Goal: Information Seeking & Learning: Find specific fact

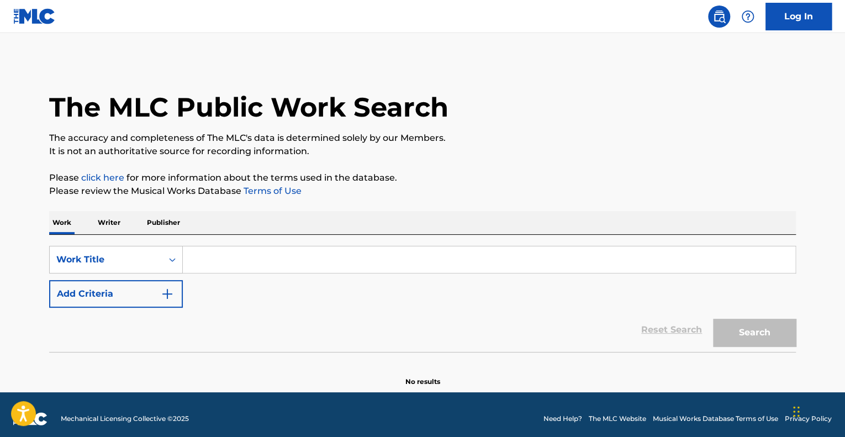
click at [439, 257] on input "Search Form" at bounding box center [489, 259] width 612 height 27
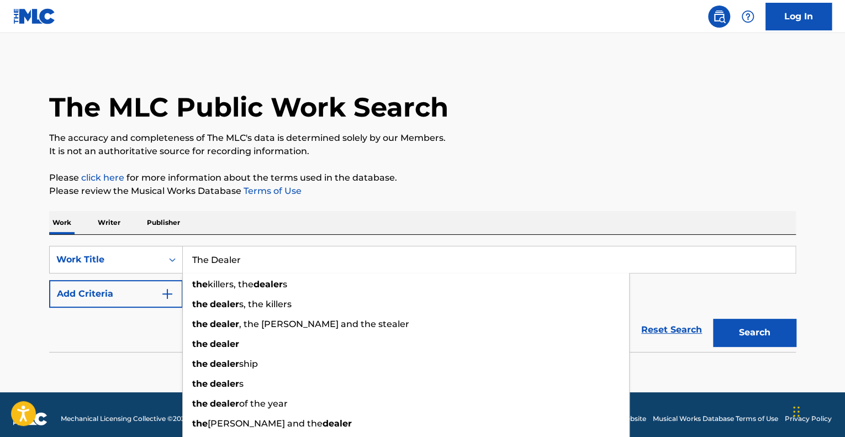
type input "The Dealer"
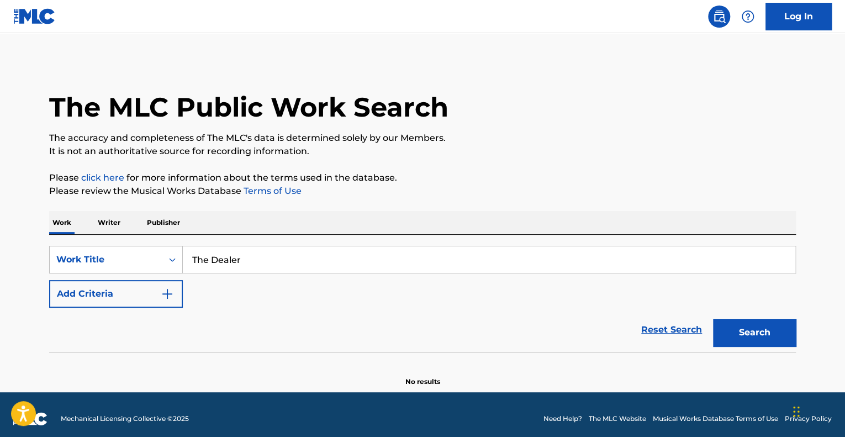
click at [49, 280] on button "Add Criteria" at bounding box center [116, 294] width 134 height 28
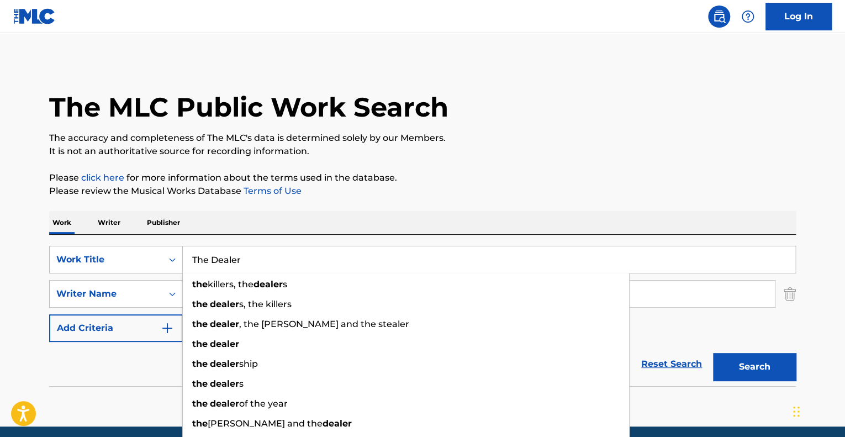
click at [439, 257] on input "The Dealer" at bounding box center [489, 259] width 612 height 27
click at [129, 366] on div "Reset Search Search" at bounding box center [422, 364] width 746 height 44
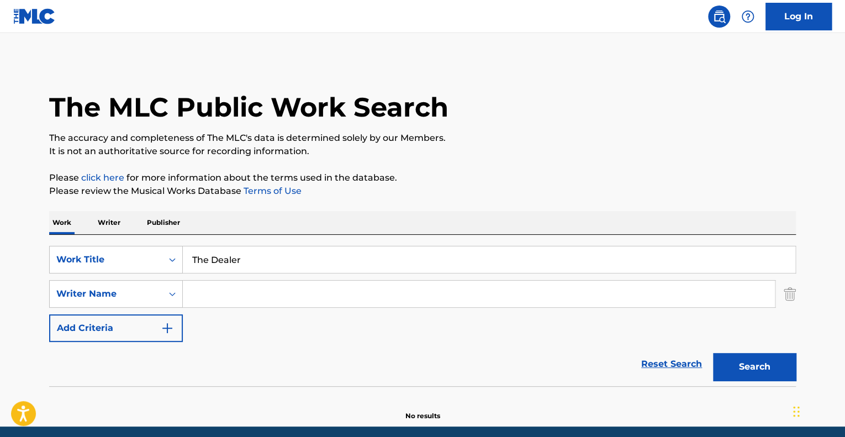
click at [232, 294] on input "Search Form" at bounding box center [479, 293] width 592 height 27
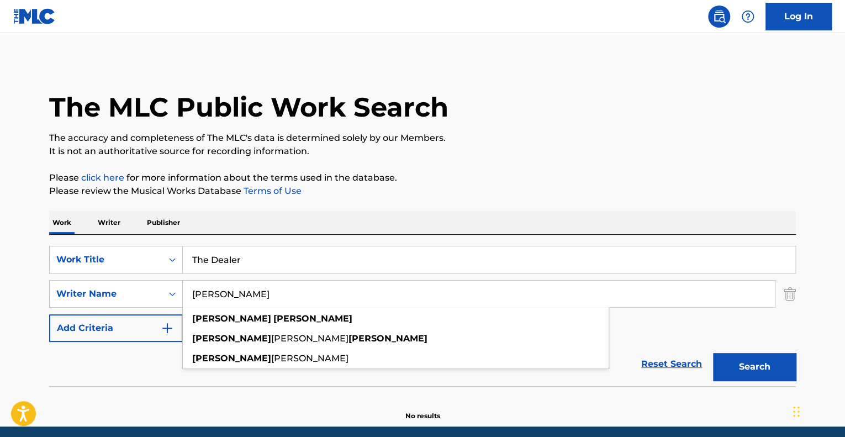
click at [713, 353] on button "Search" at bounding box center [754, 367] width 83 height 28
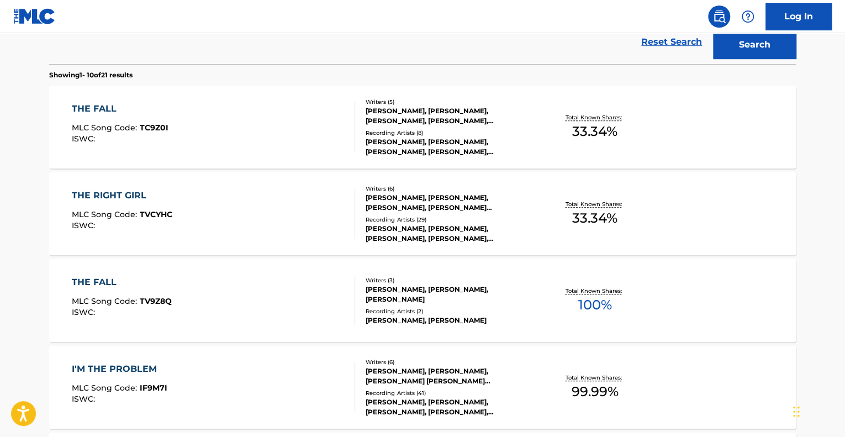
scroll to position [83, 0]
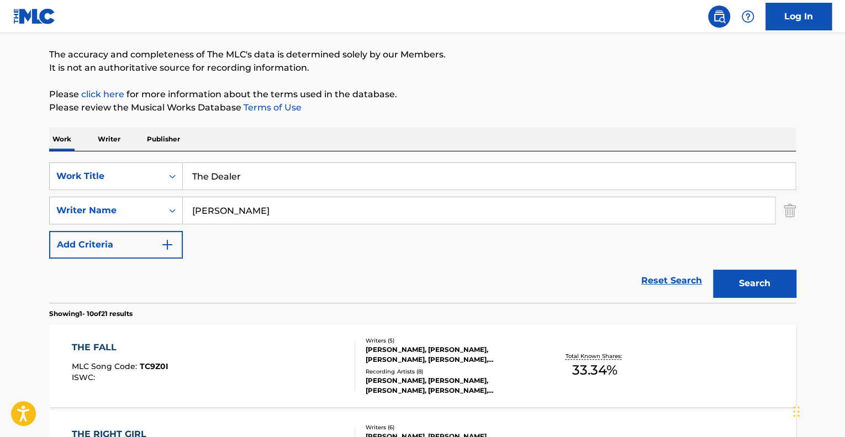
click at [273, 206] on input "[PERSON_NAME]" at bounding box center [479, 210] width 592 height 27
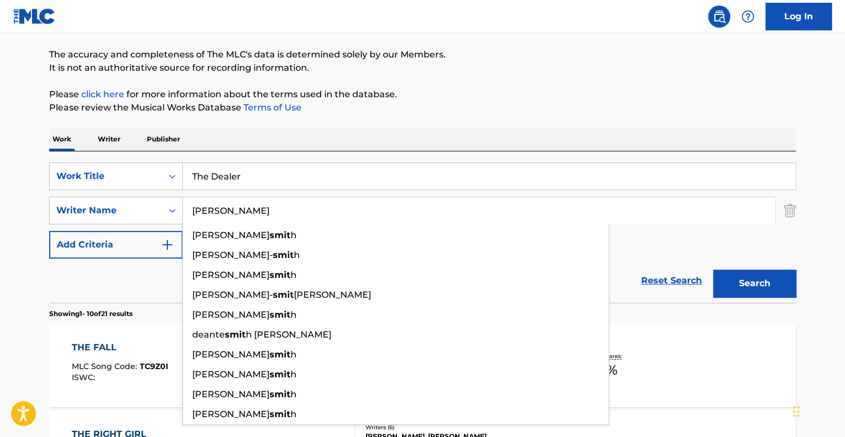
click at [713, 269] on button "Search" at bounding box center [754, 283] width 83 height 28
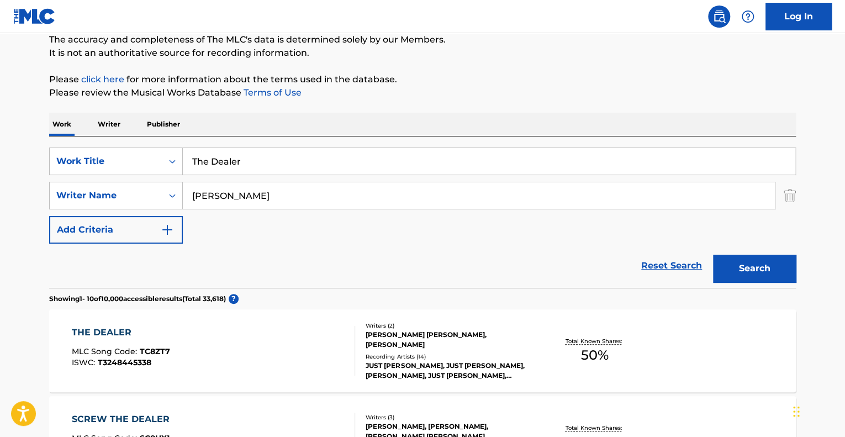
scroll to position [85, 0]
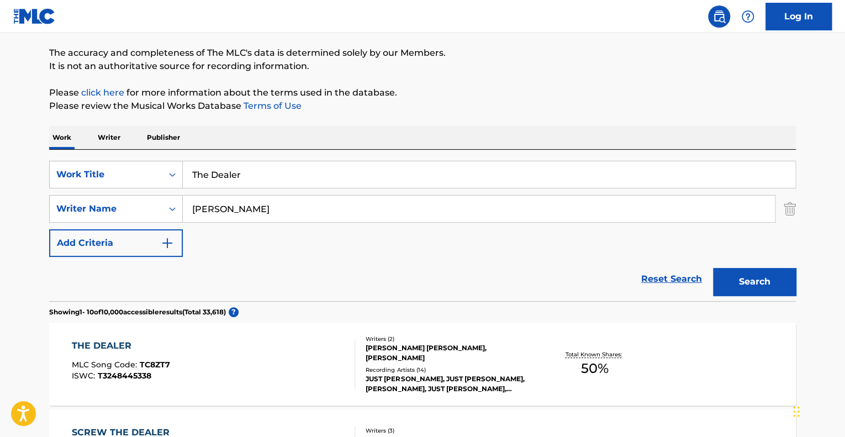
click at [187, 203] on input "[PERSON_NAME]" at bounding box center [479, 208] width 592 height 27
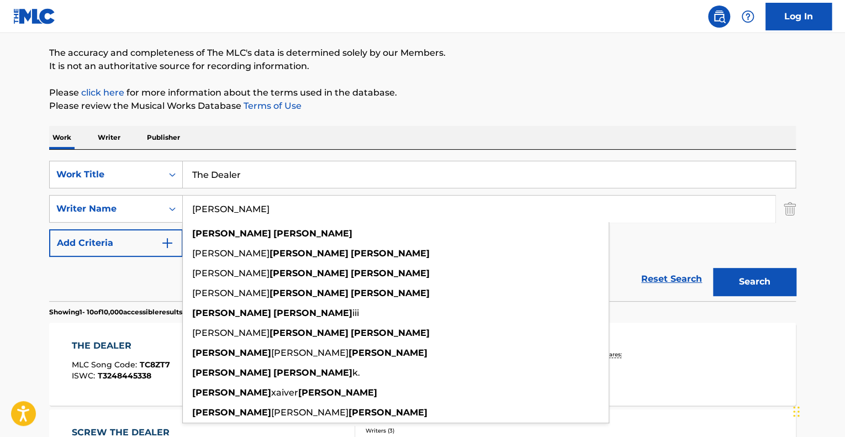
click at [713, 268] on button "Search" at bounding box center [754, 282] width 83 height 28
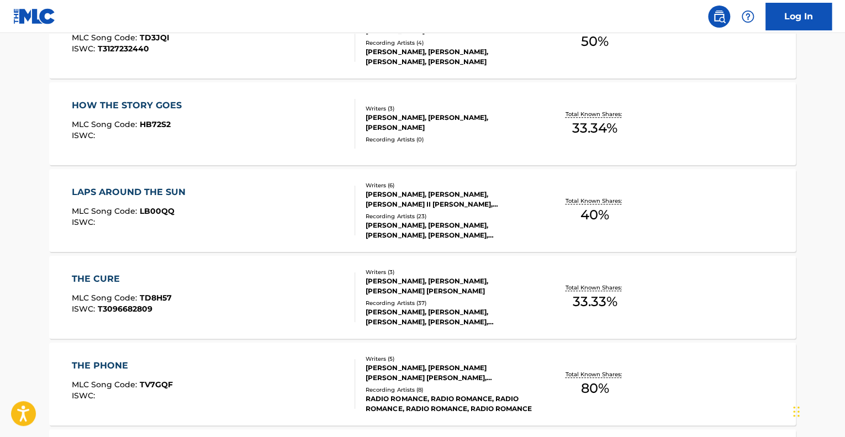
scroll to position [0, 0]
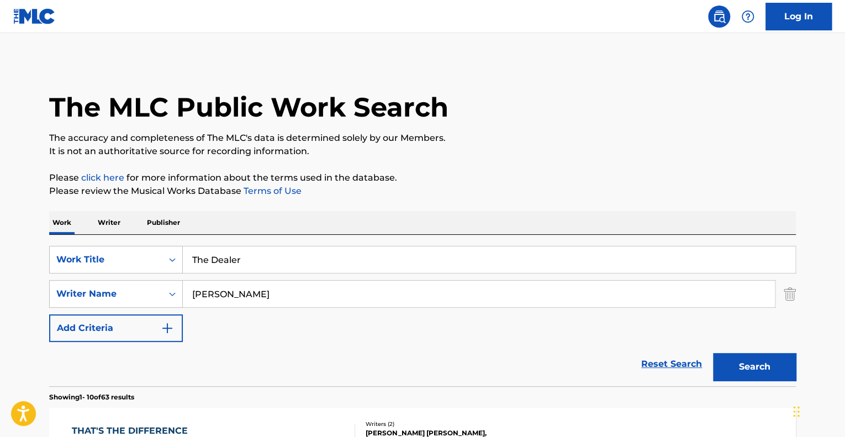
click at [403, 189] on p "Please review the Musical Works Database Terms of Use" at bounding box center [422, 190] width 746 height 13
click at [245, 311] on div "SearchWithCriteria55449df2-9415-4af5-89f6-ae205ffb9558 Work Title The Dealer Se…" at bounding box center [422, 294] width 746 height 96
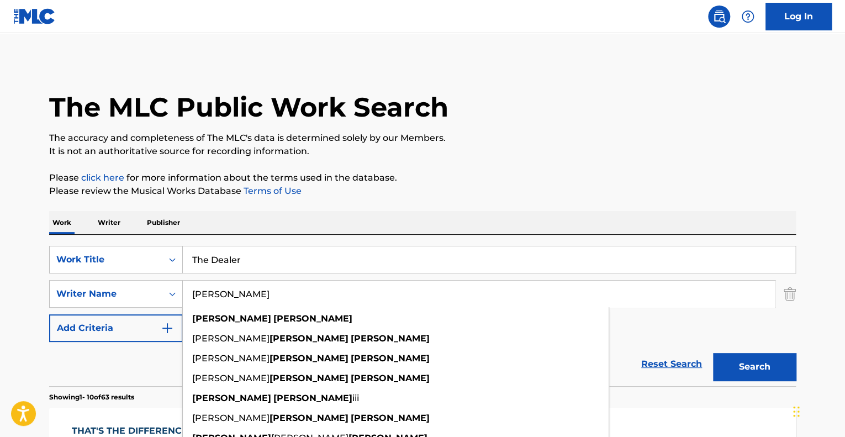
drag, startPoint x: 257, startPoint y: 290, endPoint x: 187, endPoint y: 287, distance: 70.7
click at [187, 287] on input "[PERSON_NAME]" at bounding box center [479, 293] width 592 height 27
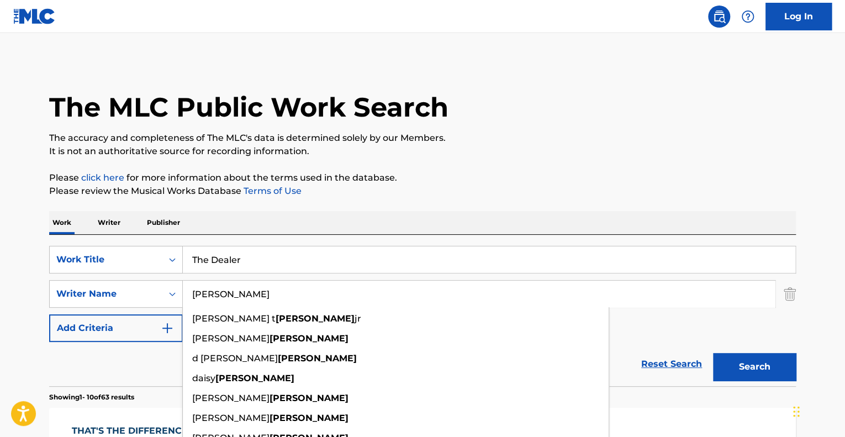
type input "[PERSON_NAME]"
click at [713, 353] on button "Search" at bounding box center [754, 367] width 83 height 28
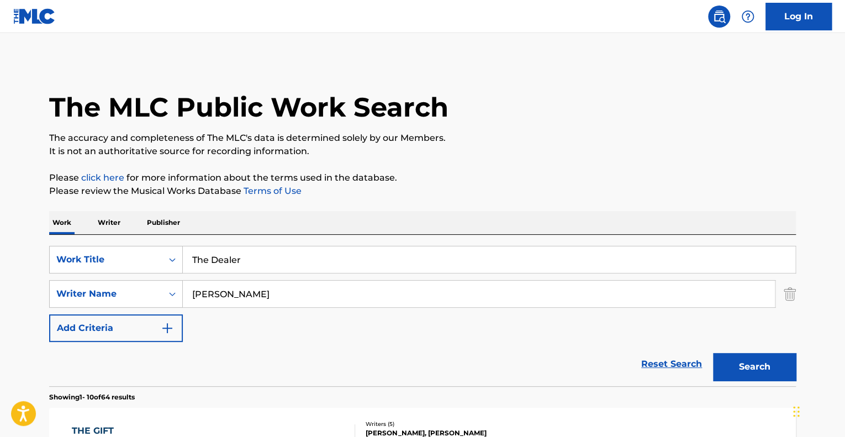
scroll to position [214, 0]
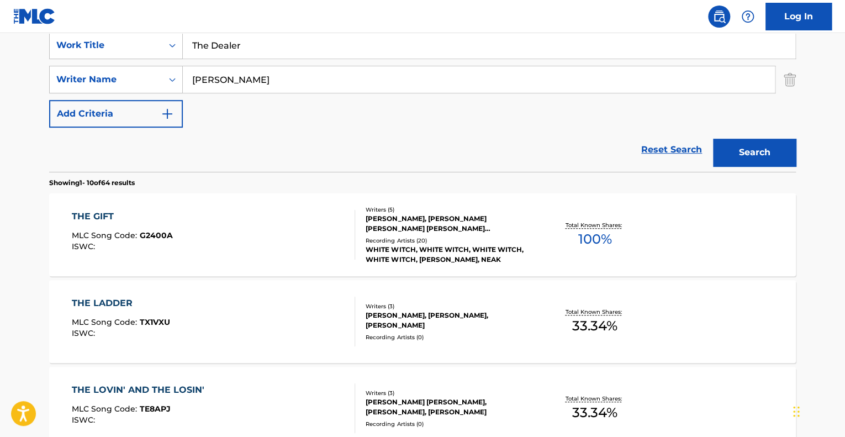
click at [187, 287] on div "THE LADDER MLC Song Code : TX1VXU ISWC : Writers ( 3 ) [PERSON_NAME], [PERSON_N…" at bounding box center [422, 321] width 746 height 83
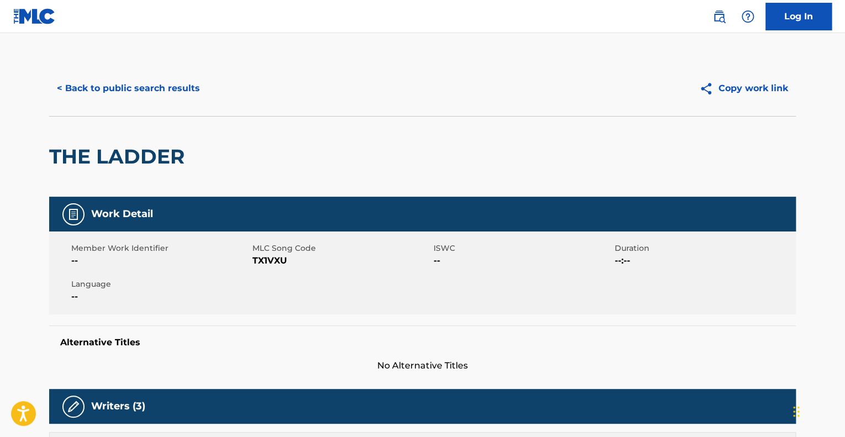
click at [121, 81] on button "< Back to public search results" at bounding box center [128, 89] width 158 height 28
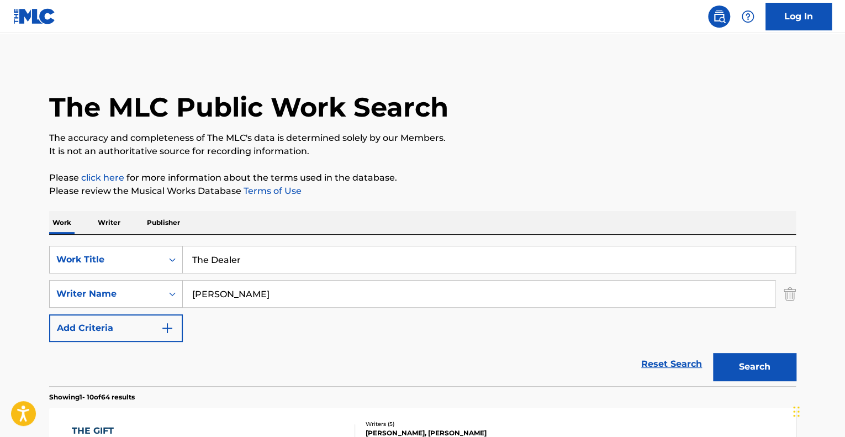
click at [298, 264] on input "The Dealer" at bounding box center [489, 259] width 612 height 27
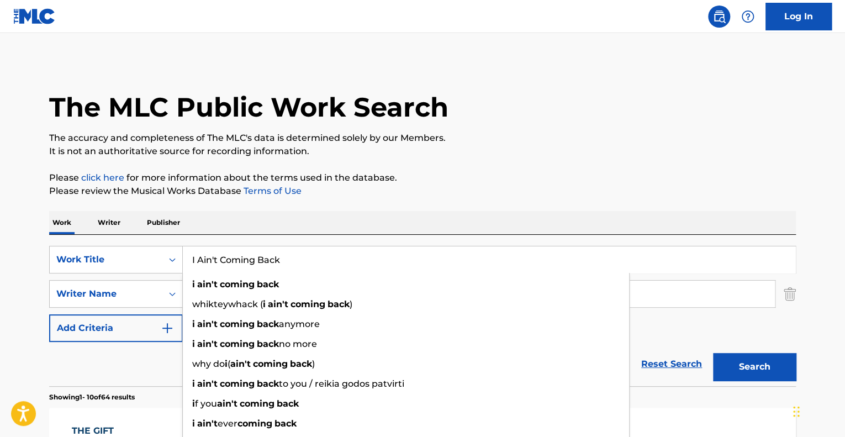
type input "I Ain't Coming Back"
click at [713, 353] on button "Search" at bounding box center [754, 367] width 83 height 28
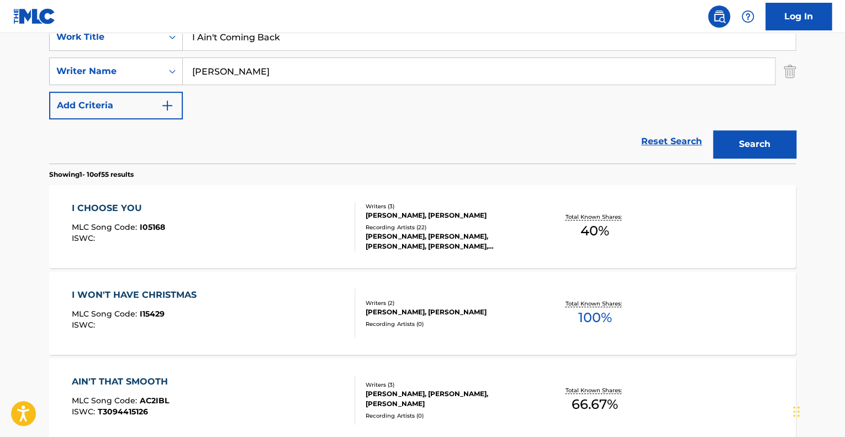
scroll to position [223, 0]
click at [284, 72] on input "[PERSON_NAME]" at bounding box center [479, 70] width 592 height 27
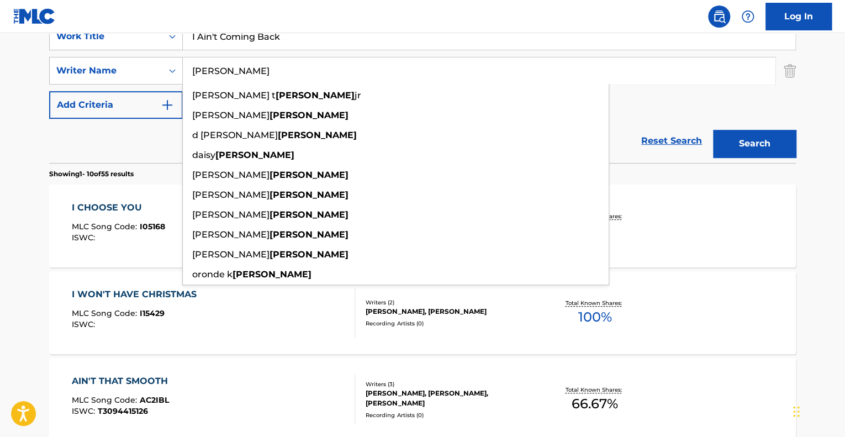
click at [284, 72] on input "[PERSON_NAME]" at bounding box center [479, 70] width 592 height 27
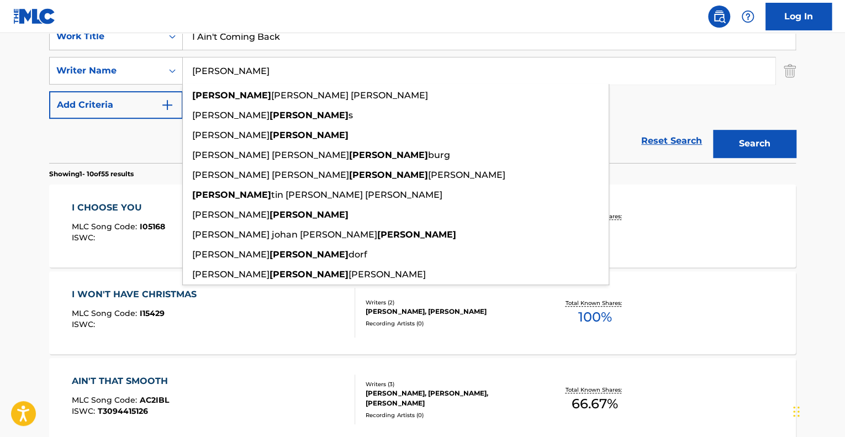
type input "[PERSON_NAME]"
click at [713, 130] on button "Search" at bounding box center [754, 144] width 83 height 28
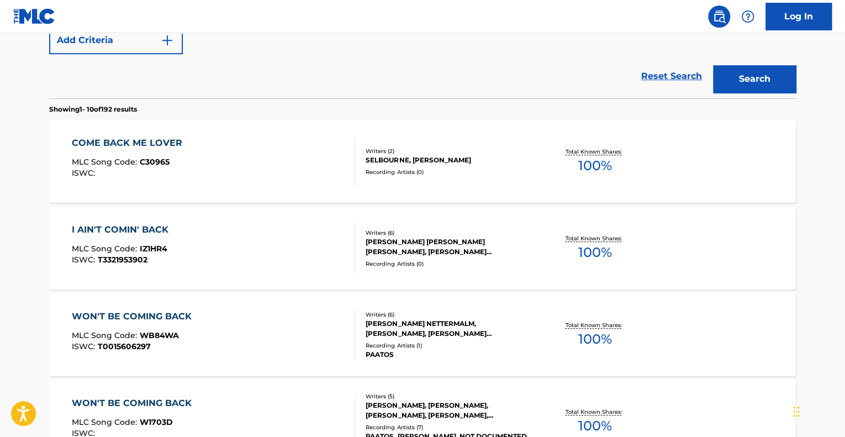
scroll to position [285, 0]
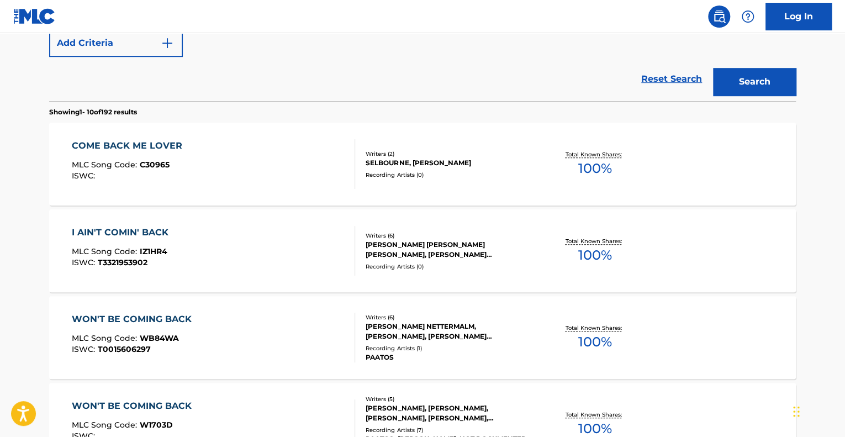
click at [258, 239] on div "I AIN'T COMIN' BACK MLC Song Code : IZ1HR4 ISWC : T3321953902" at bounding box center [214, 251] width 284 height 50
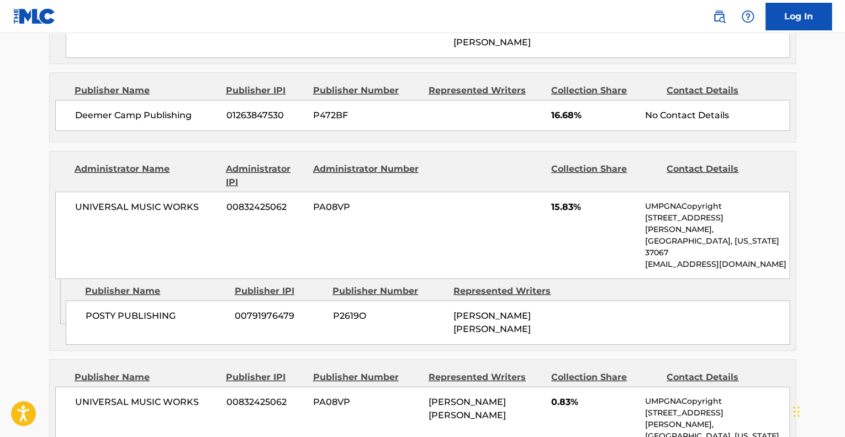
scroll to position [1755, 0]
